Goal: Task Accomplishment & Management: Use online tool/utility

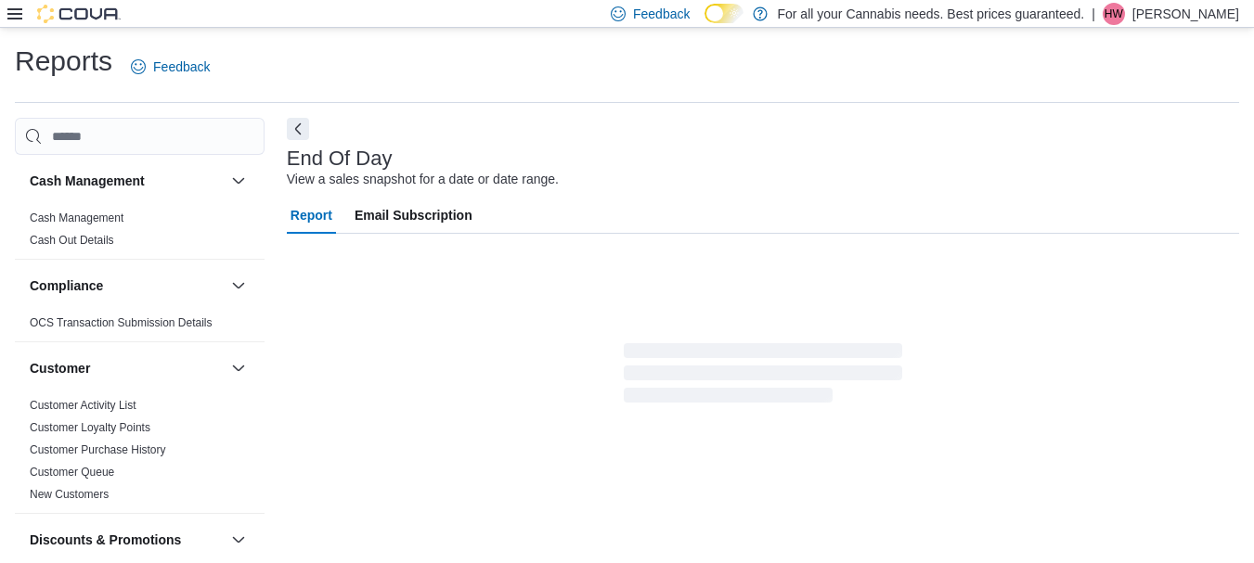
scroll to position [30, 0]
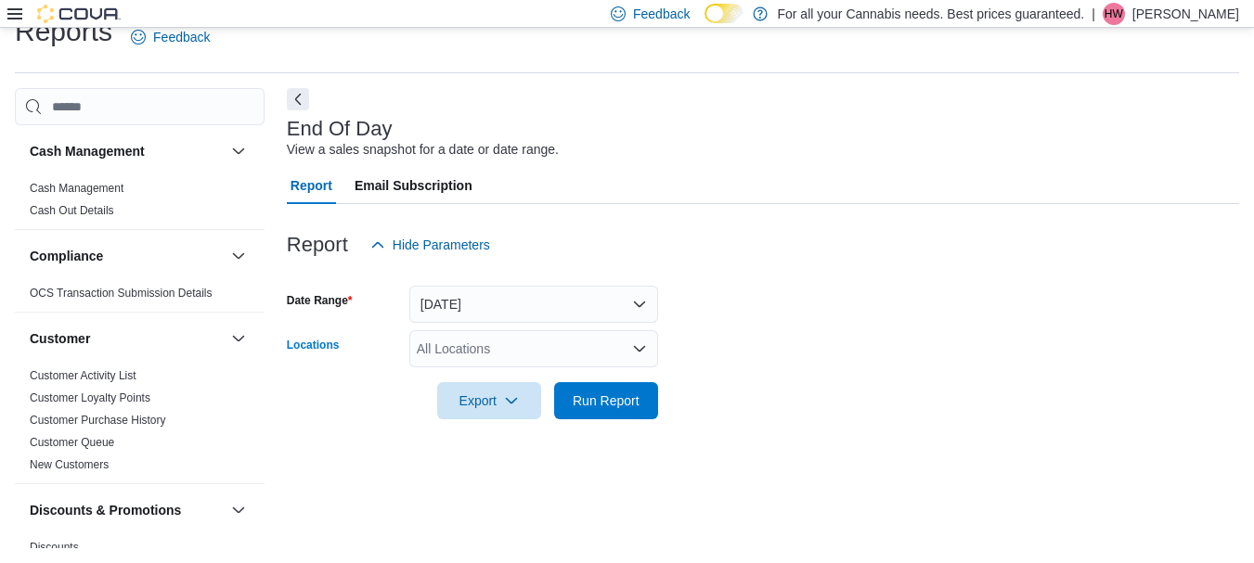
click at [455, 354] on div "All Locations" at bounding box center [533, 348] width 249 height 37
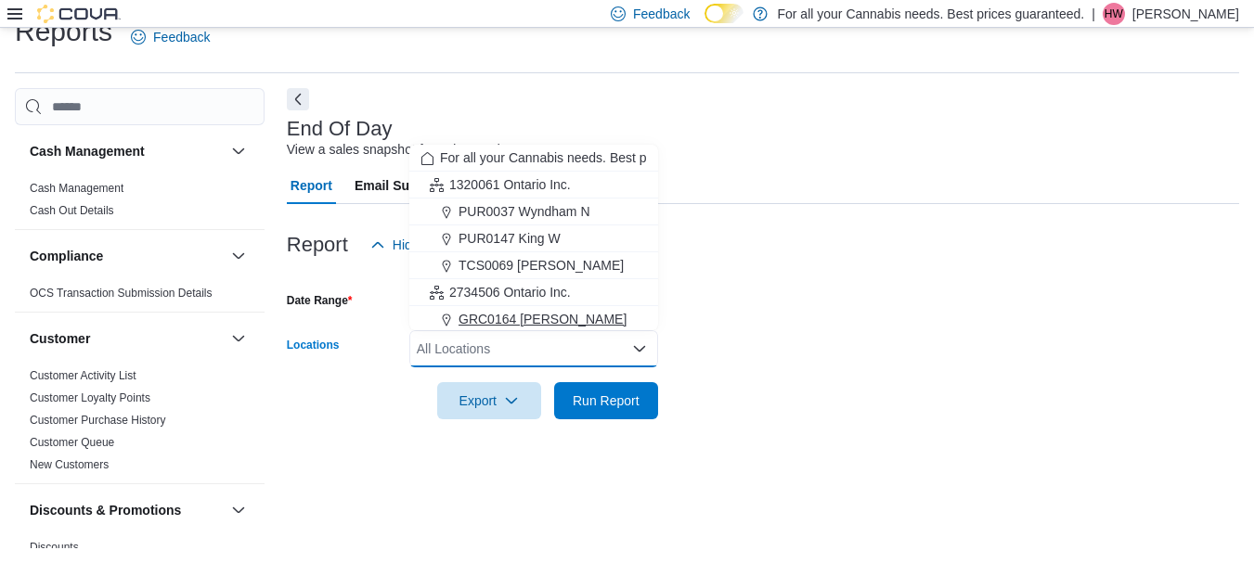
click at [507, 317] on span "GRC0164 [PERSON_NAME]" at bounding box center [542, 319] width 168 height 19
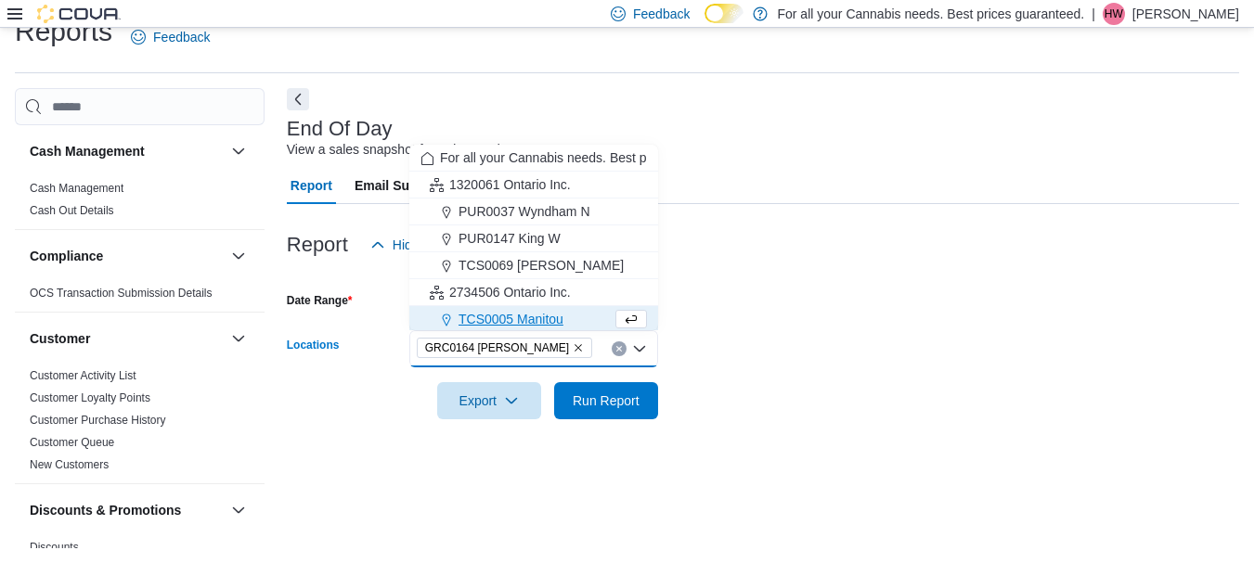
scroll to position [3, 0]
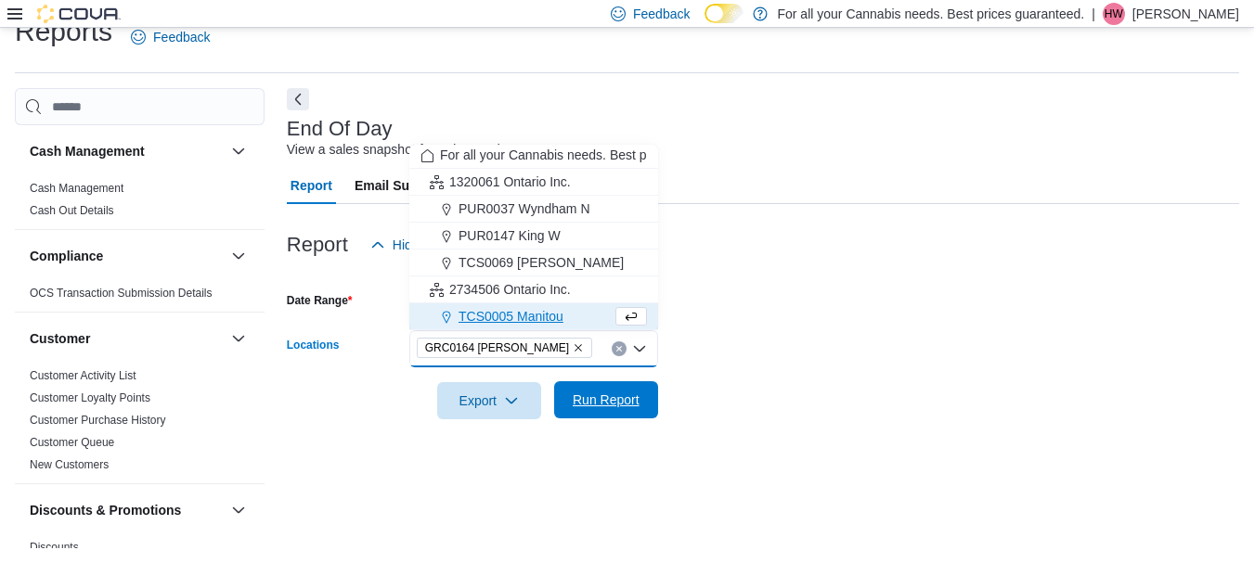
click at [597, 395] on span "Run Report" at bounding box center [606, 400] width 67 height 19
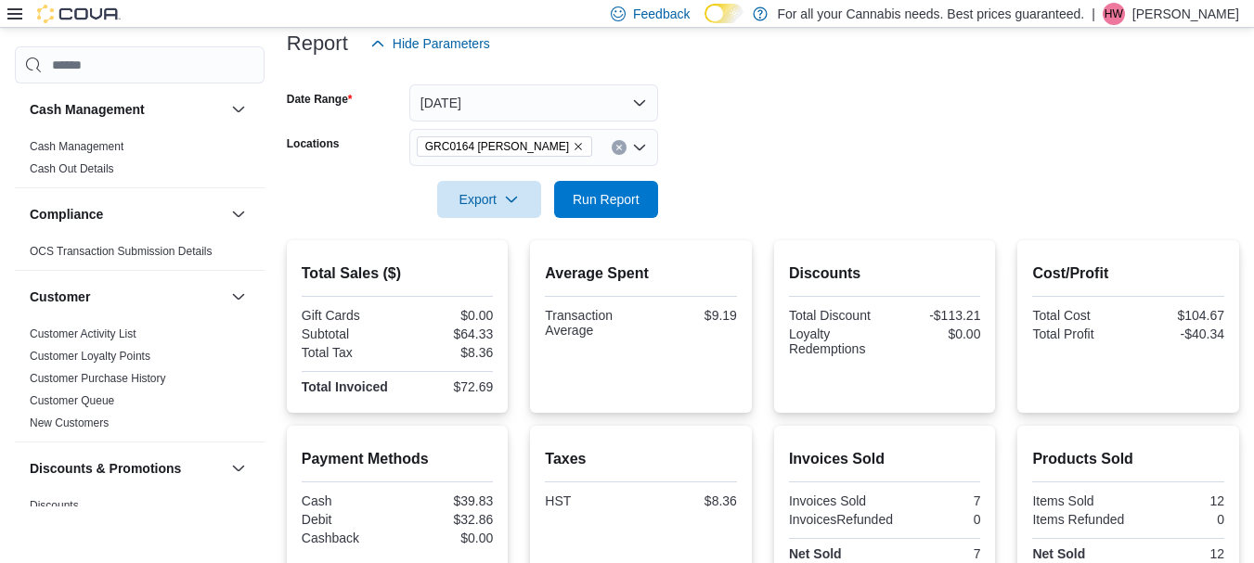
scroll to position [235, 0]
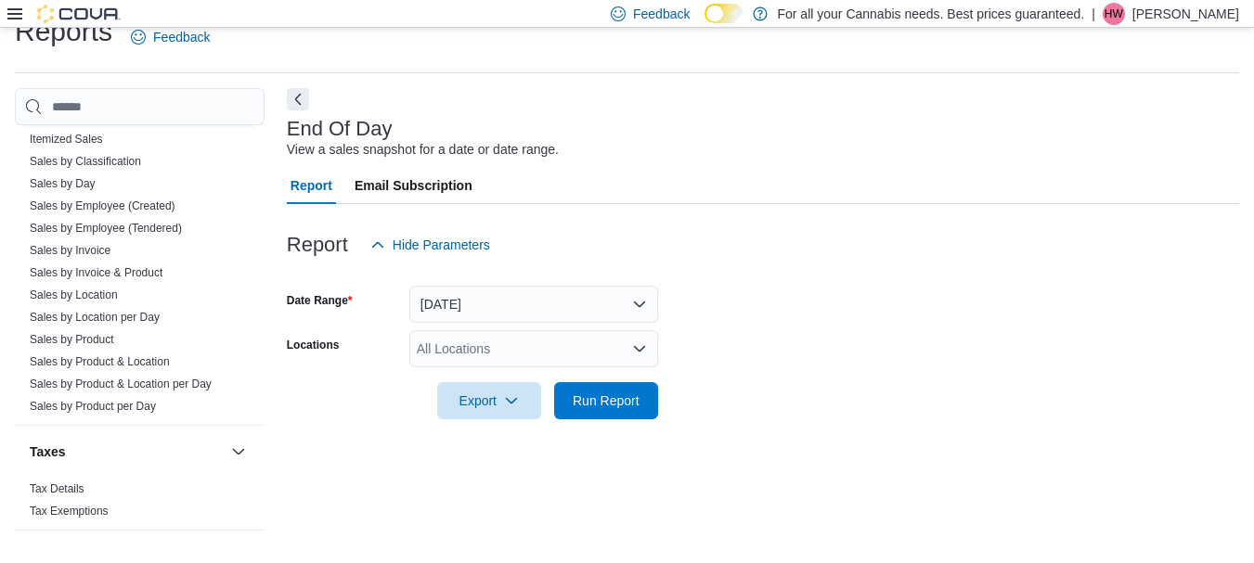
scroll to position [1366, 0]
click at [142, 381] on link "Sales by Product & Location per Day" at bounding box center [121, 383] width 182 height 13
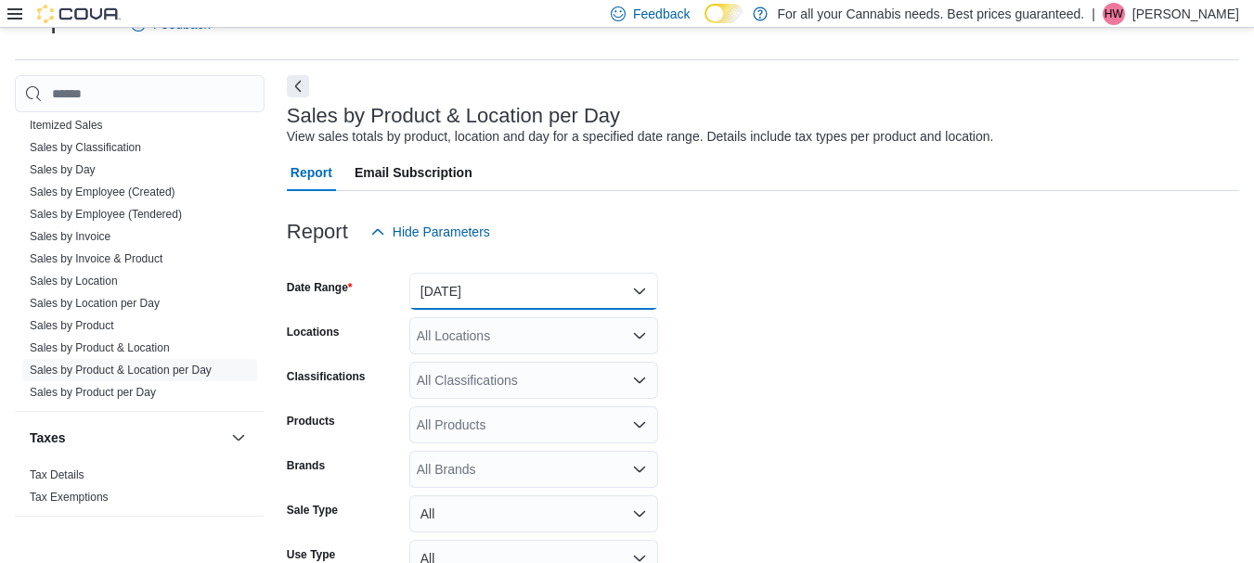
click at [471, 290] on button "[DATE]" at bounding box center [533, 291] width 249 height 37
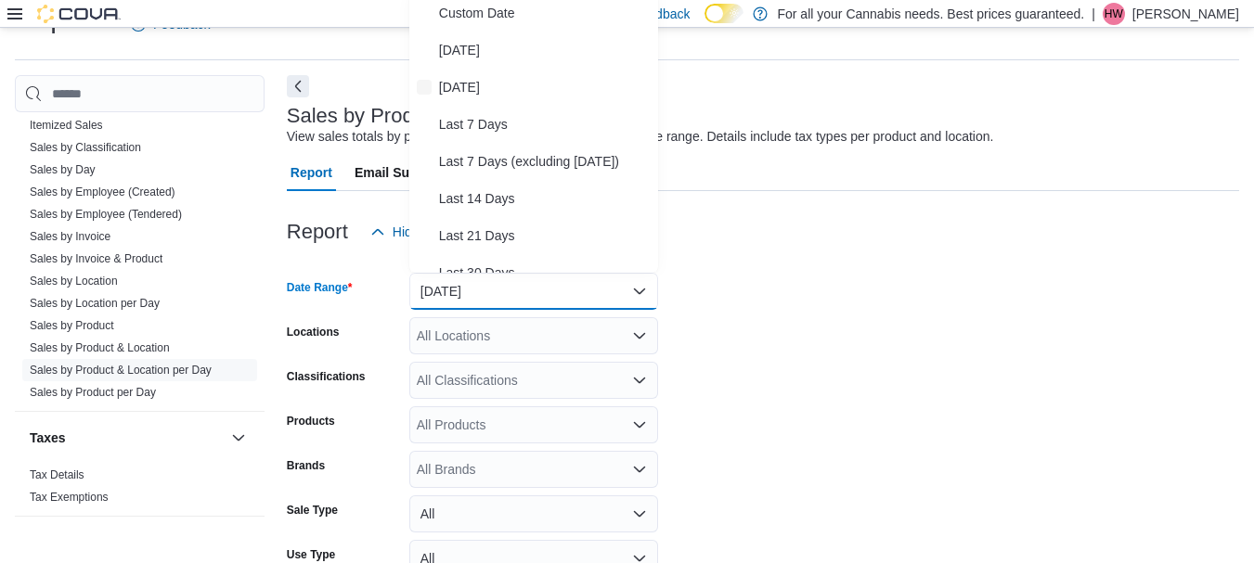
scroll to position [37, 0]
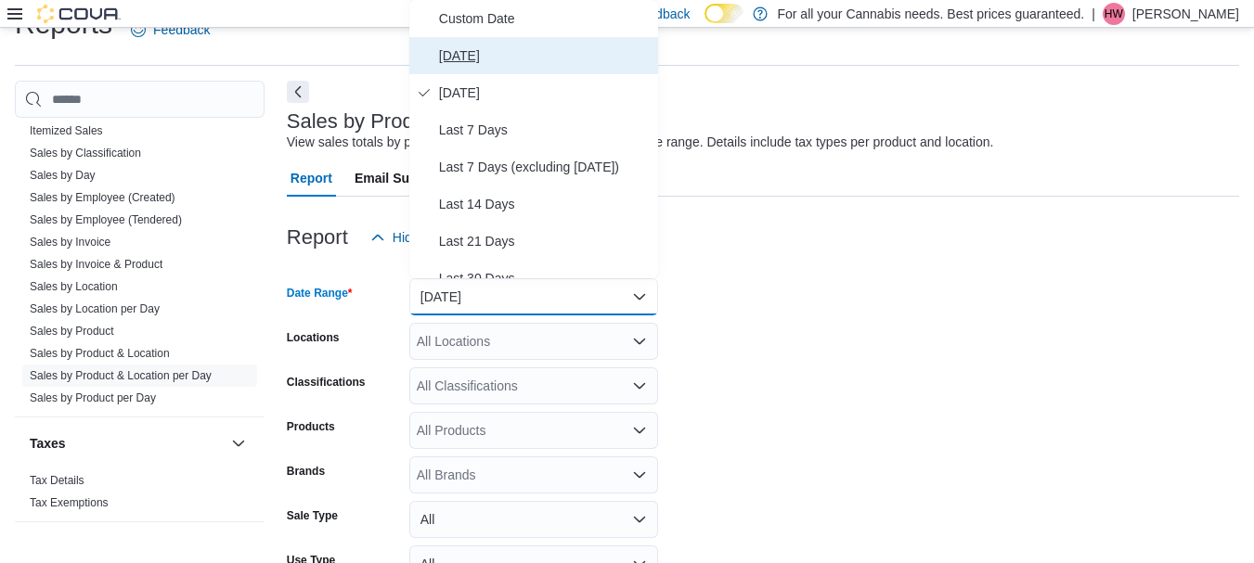
click at [489, 57] on span "[DATE]" at bounding box center [545, 56] width 212 height 22
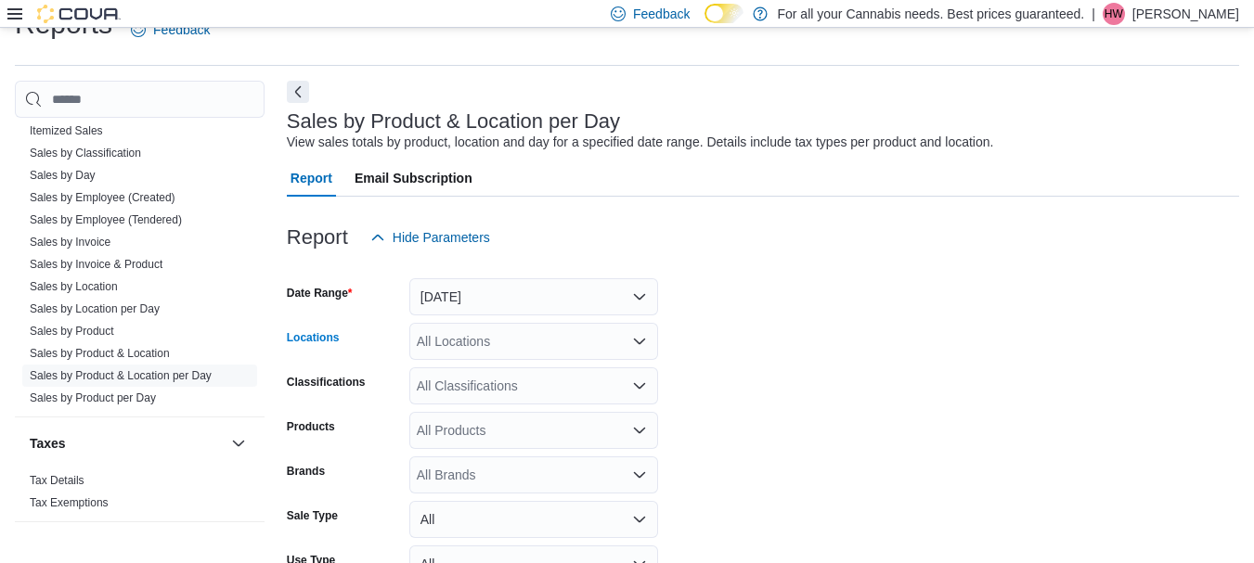
click at [440, 347] on div "All Locations" at bounding box center [533, 341] width 249 height 37
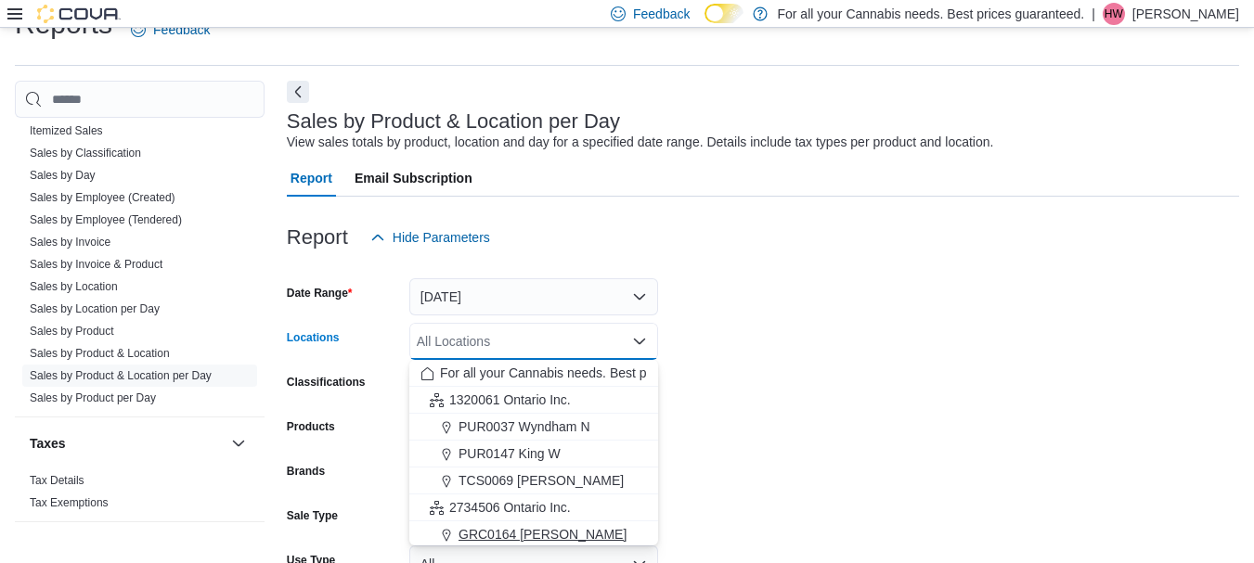
click at [487, 528] on span "GRC0164 [PERSON_NAME]" at bounding box center [542, 534] width 168 height 19
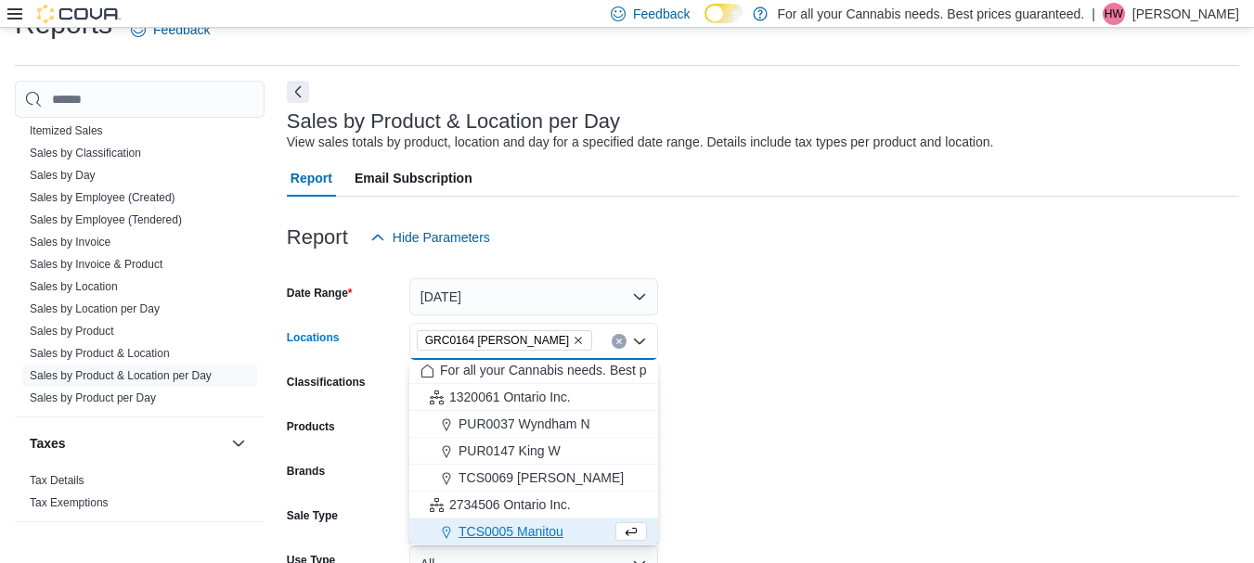
click at [888, 350] on form "Date Range [DATE] Locations GRC0164 [GEOGRAPHIC_DATA] N Combo box. Selected. GR…" at bounding box center [763, 467] width 952 height 423
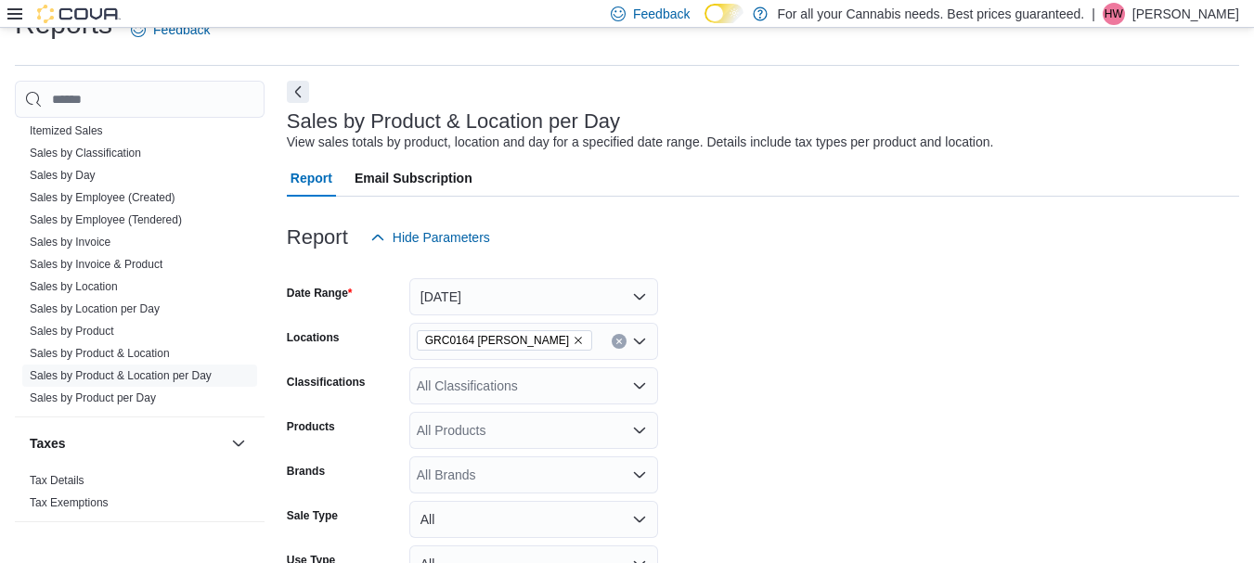
scroll to position [190, 0]
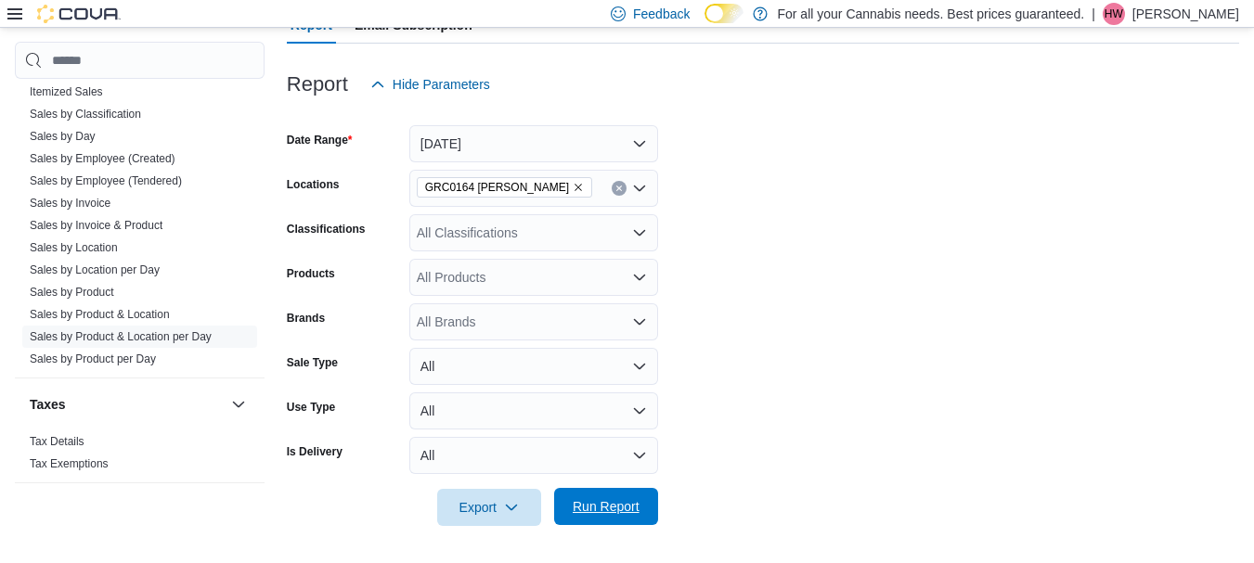
click at [611, 520] on span "Run Report" at bounding box center [606, 506] width 82 height 37
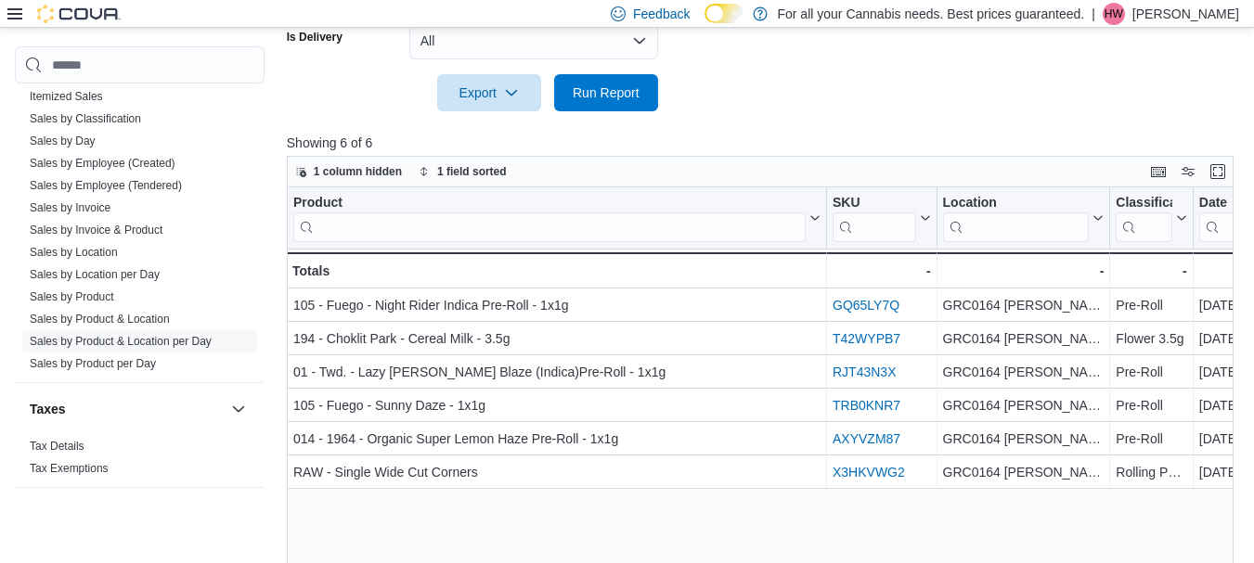
scroll to position [606, 0]
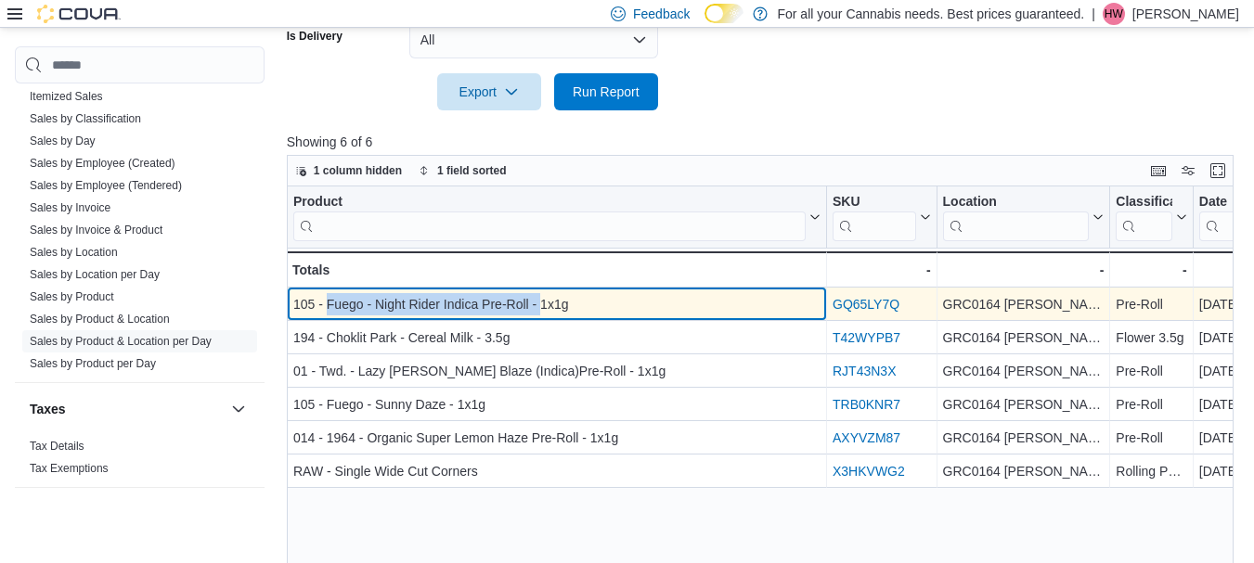
drag, startPoint x: 326, startPoint y: 303, endPoint x: 541, endPoint y: 306, distance: 215.3
click at [541, 306] on div "105 - Fuego - Night Rider Indica Pre-Roll - 1x1g" at bounding box center [556, 305] width 527 height 22
drag, startPoint x: 566, startPoint y: 306, endPoint x: 326, endPoint y: 307, distance: 240.3
click at [326, 307] on div "105 - Fuego - Night Rider Indica Pre-Roll - 1x1g" at bounding box center [556, 305] width 527 height 22
copy div "Fuego - Night Rider Indica Pre-Roll - 1x1g"
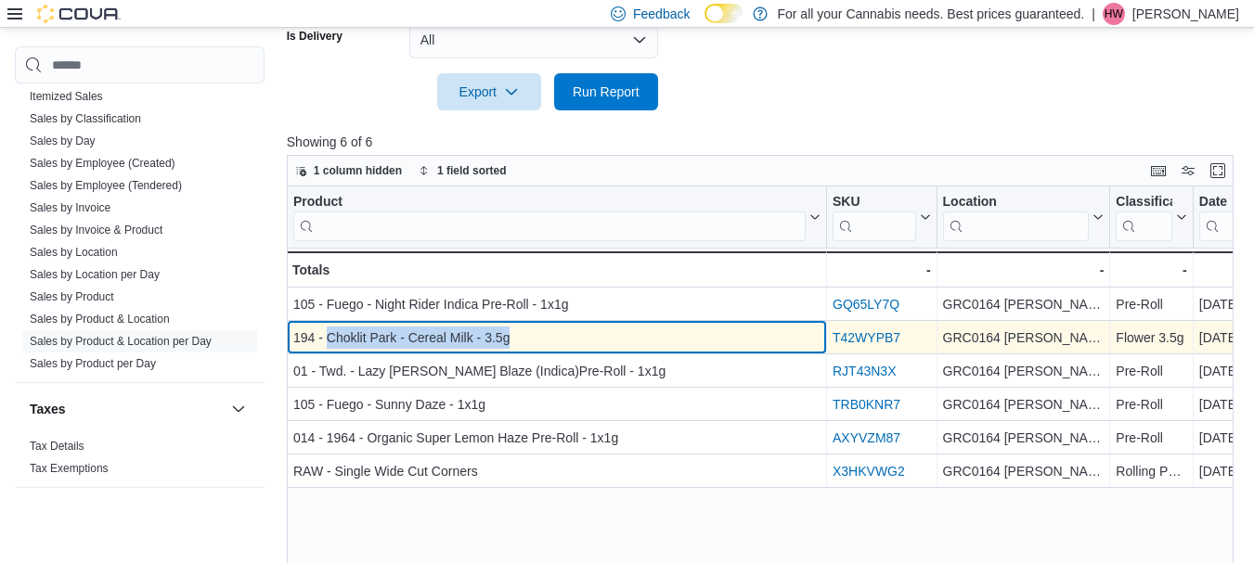
drag, startPoint x: 329, startPoint y: 335, endPoint x: 537, endPoint y: 341, distance: 208.9
click at [537, 341] on div "194 - Choklit Park - Cereal Milk - 3.5g" at bounding box center [556, 339] width 527 height 22
copy div "Choklit Park - Cereal Milk - 3.5g"
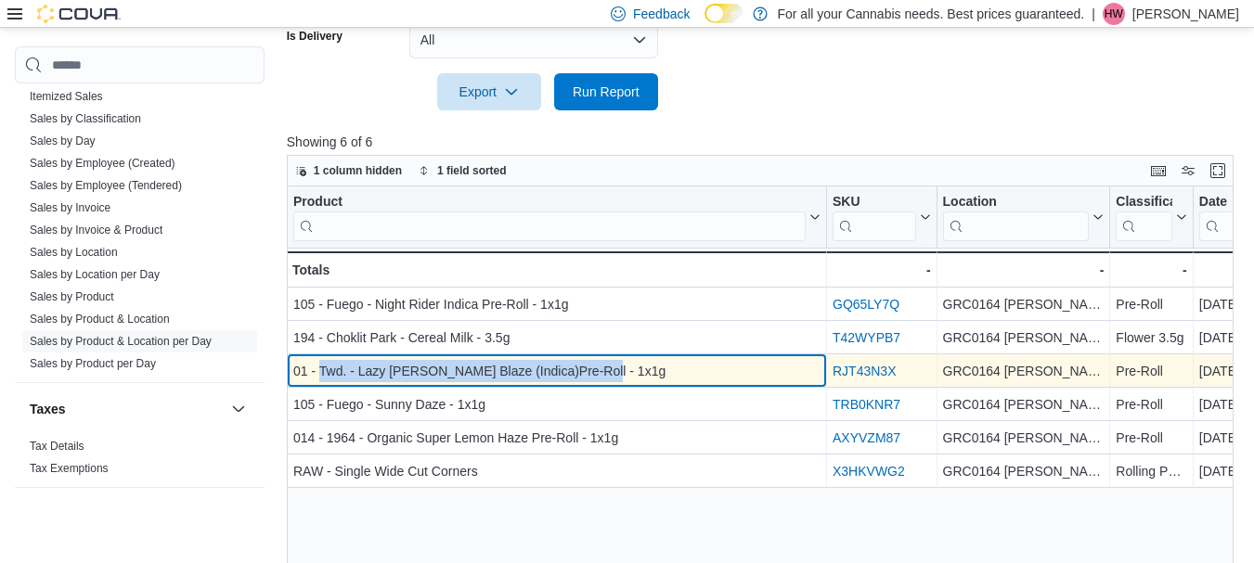
drag, startPoint x: 320, startPoint y: 371, endPoint x: 623, endPoint y: 371, distance: 302.5
click at [623, 371] on div "01 - Twd. - Lazy [PERSON_NAME] Blaze (Indica)Pre-Roll - 1x1g" at bounding box center [556, 372] width 527 height 22
copy div "Twd. - Lazy [PERSON_NAME] Blaze (Indica)Pre-Roll - 1x1g"
